Goal: Information Seeking & Learning: Check status

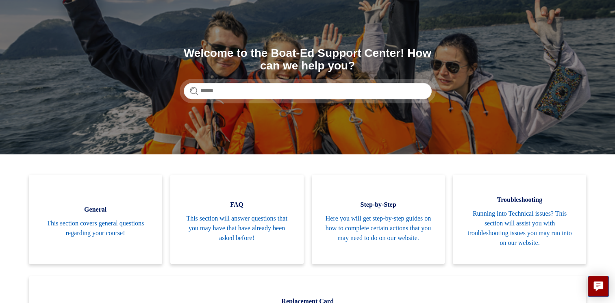
scroll to position [68, 0]
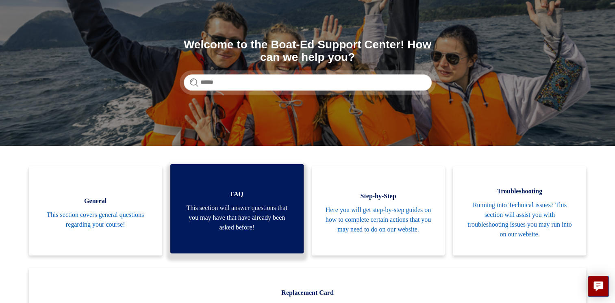
click at [226, 227] on span "This section will answer questions that you may have that have already been ask…" at bounding box center [237, 217] width 109 height 29
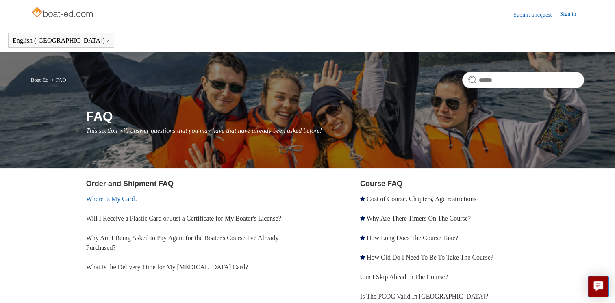
click at [121, 198] on link "Where Is My Card?" at bounding box center [112, 199] width 52 height 7
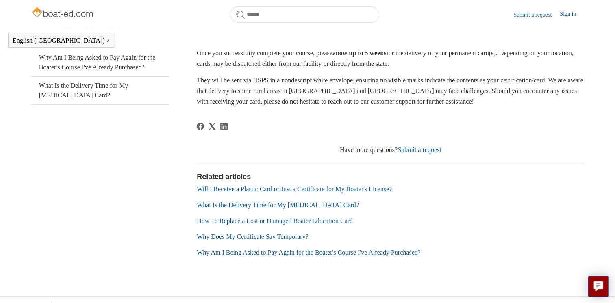
scroll to position [167, 0]
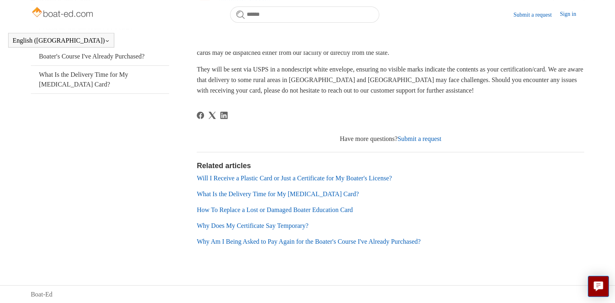
click at [281, 226] on link "Why Does My Certificate Say Temporary?" at bounding box center [253, 225] width 112 height 7
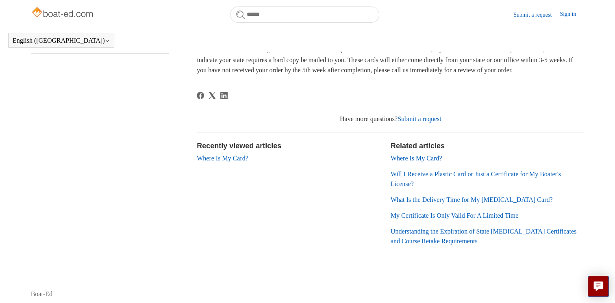
scroll to position [170, 0]
click at [468, 215] on link "My Certificate Is Only Valid For A Limited Time" at bounding box center [455, 215] width 128 height 7
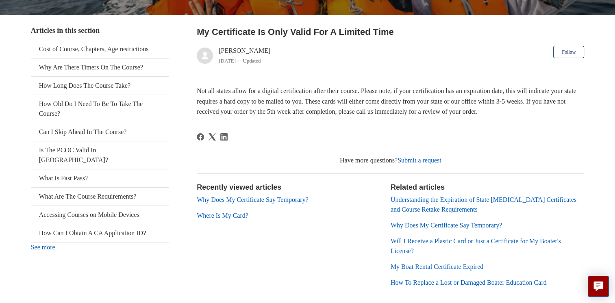
scroll to position [141, 0]
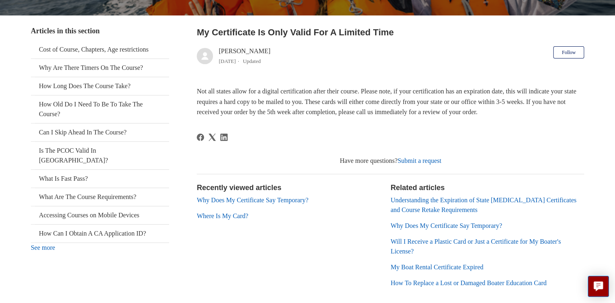
click at [451, 239] on link "Will I Receive a Plastic Card or Just a Certificate for My Boater's License?" at bounding box center [476, 246] width 170 height 17
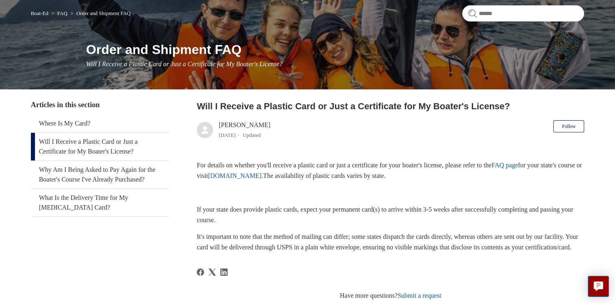
scroll to position [67, 0]
click at [263, 174] on link "www.ilostmycard.com." at bounding box center [235, 175] width 55 height 7
